Goal: Task Accomplishment & Management: Use online tool/utility

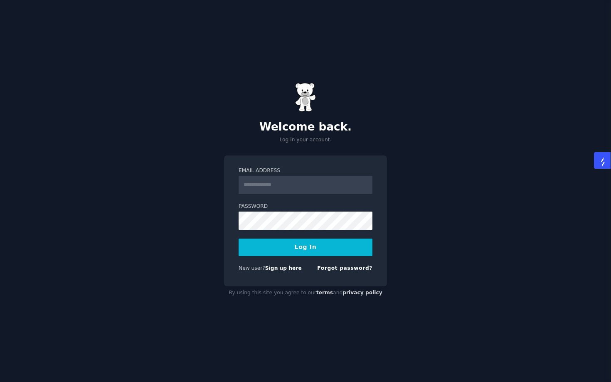
type input "**********"
click at [280, 252] on button "Log In" at bounding box center [306, 247] width 134 height 17
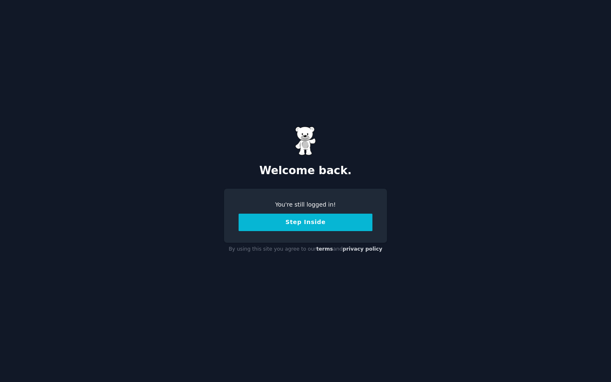
click at [315, 219] on button "Step Inside" at bounding box center [306, 222] width 134 height 17
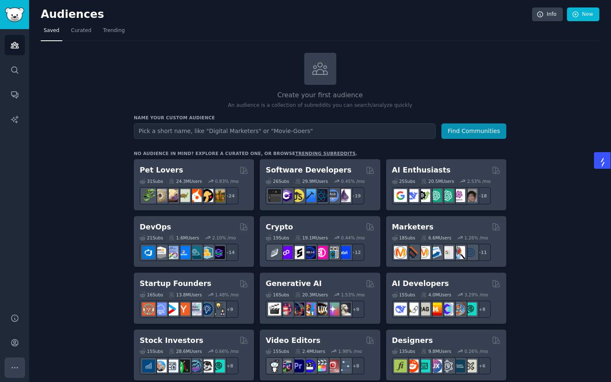
click at [13, 367] on icon "Sidebar" at bounding box center [14, 367] width 9 height 9
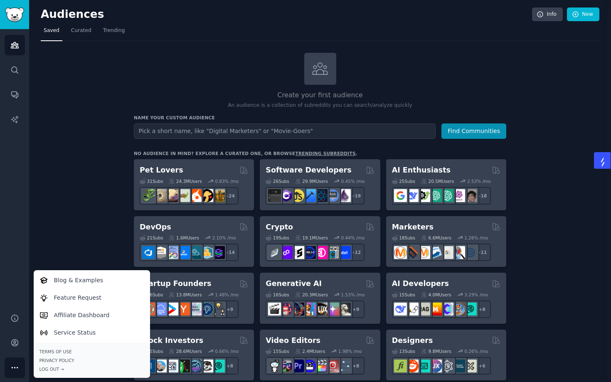
click at [13, 367] on icon "Sidebar" at bounding box center [14, 367] width 9 height 9
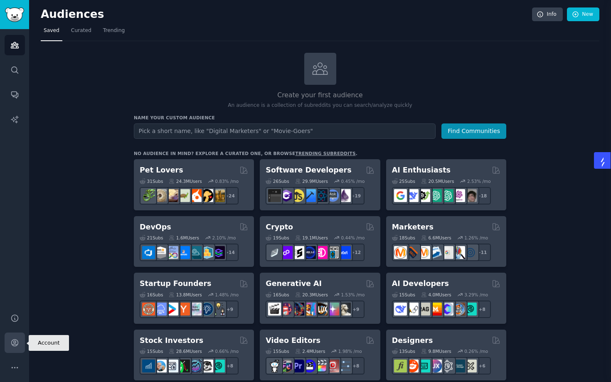
click at [12, 341] on icon "Sidebar" at bounding box center [14, 343] width 7 height 7
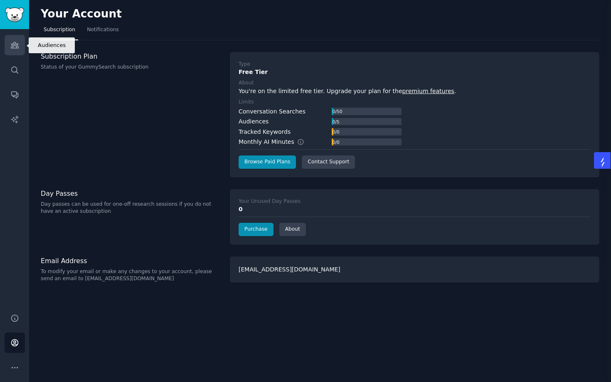
click at [19, 42] on link "Audiences" at bounding box center [15, 45] width 20 height 20
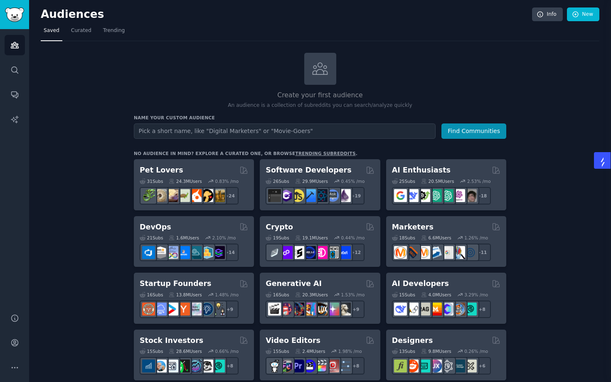
click at [201, 118] on h3 "Name your custom audience" at bounding box center [320, 118] width 372 height 6
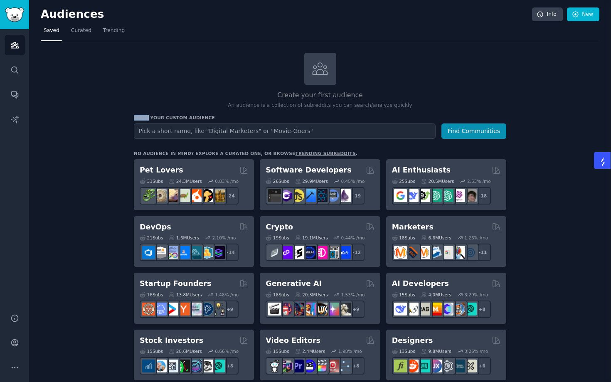
click at [300, 105] on p "An audience is a collection of subreddits you can search/analyze quickly" at bounding box center [320, 105] width 372 height 7
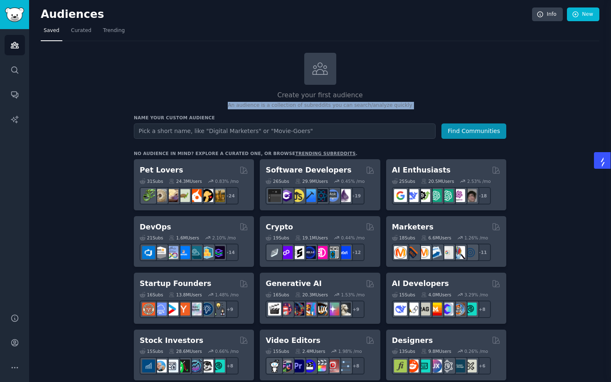
click at [300, 105] on p "An audience is a collection of subreddits you can search/analyze quickly" at bounding box center [320, 105] width 372 height 7
click at [291, 121] on div "Name your custom audience Audience Name Find Communities" at bounding box center [320, 127] width 372 height 24
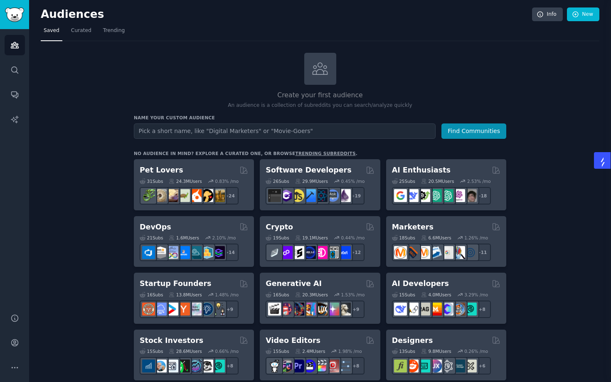
click at [288, 123] on div "Name your custom audience Audience Name Find Communities" at bounding box center [320, 127] width 372 height 24
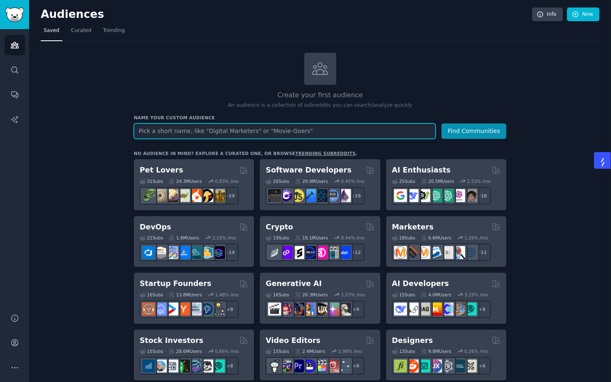
click at [281, 133] on input "text" at bounding box center [285, 130] width 302 height 15
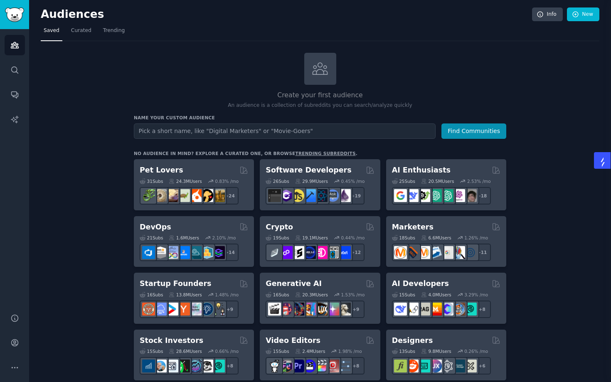
click at [291, 106] on p "An audience is a collection of subreddits you can search/analyze quickly" at bounding box center [320, 105] width 372 height 7
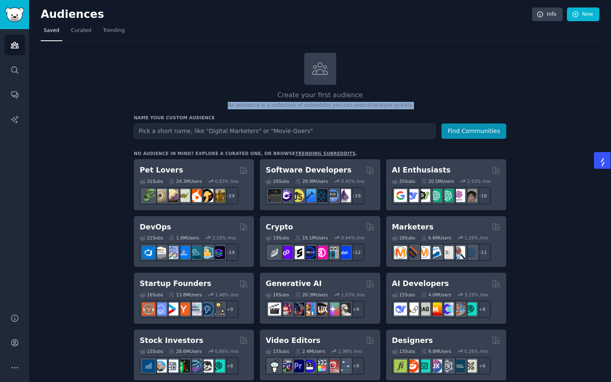
click at [298, 119] on h3 "Name your custom audience" at bounding box center [320, 118] width 372 height 6
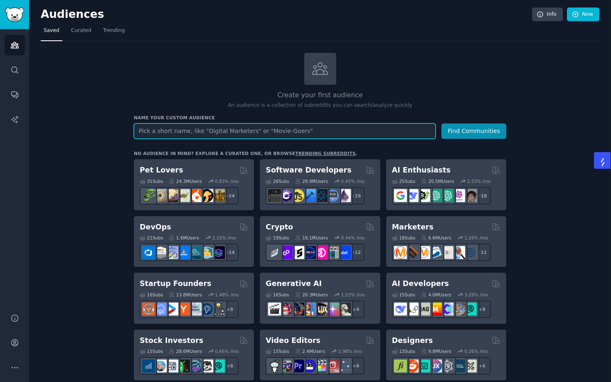
click at [297, 129] on input "text" at bounding box center [285, 130] width 302 height 15
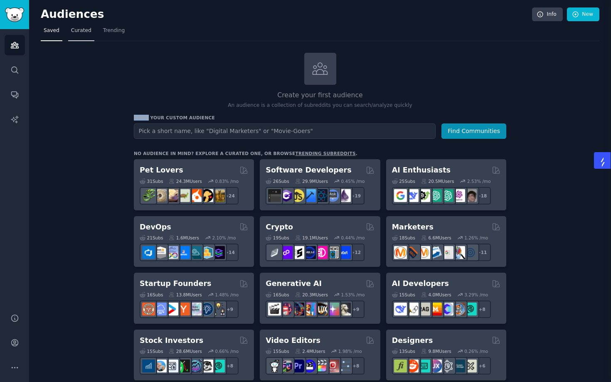
click at [81, 37] on link "Curated" at bounding box center [81, 32] width 26 height 17
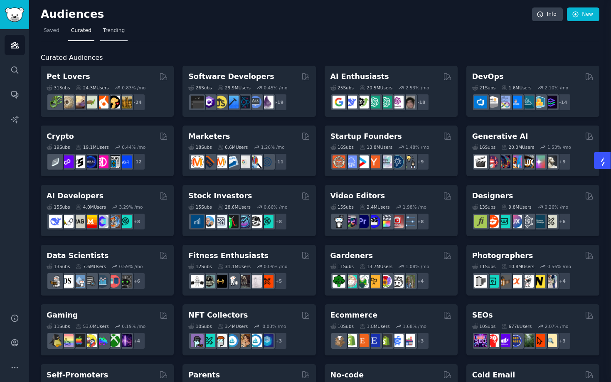
click at [116, 32] on span "Trending" at bounding box center [114, 30] width 22 height 7
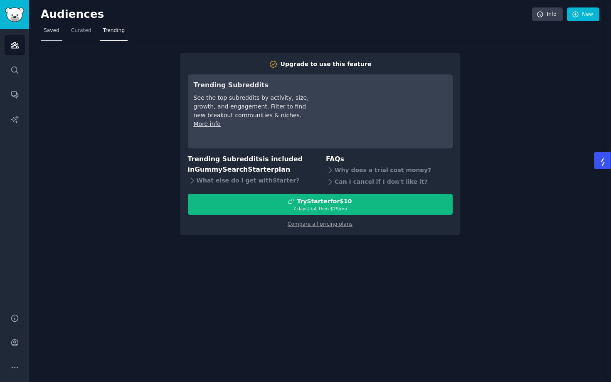
click at [52, 30] on span "Saved" at bounding box center [52, 30] width 16 height 7
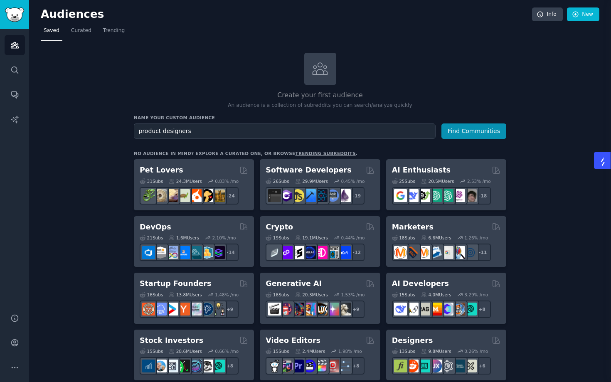
click at [159, 133] on input "product designers" at bounding box center [285, 130] width 302 height 15
drag, startPoint x: 159, startPoint y: 133, endPoint x: 113, endPoint y: 130, distance: 46.2
type input "designers"
click at [478, 133] on button "Find Communities" at bounding box center [473, 130] width 65 height 15
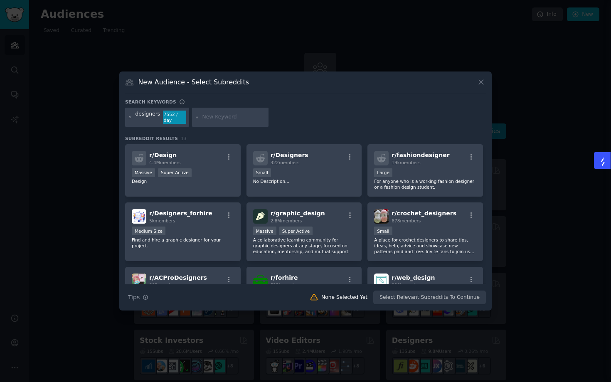
click at [486, 81] on div "New Audience - Select Subreddits Search keywords designers 7552 / day Subreddit…" at bounding box center [305, 190] width 372 height 239
click at [481, 81] on icon at bounding box center [481, 82] width 9 height 9
